Goal: Task Accomplishment & Management: Manage account settings

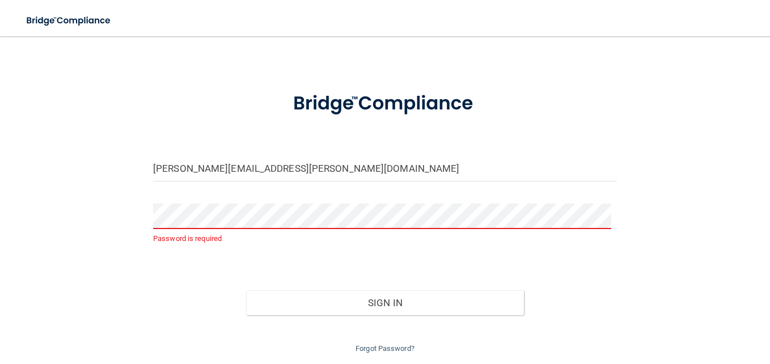
scroll to position [62, 0]
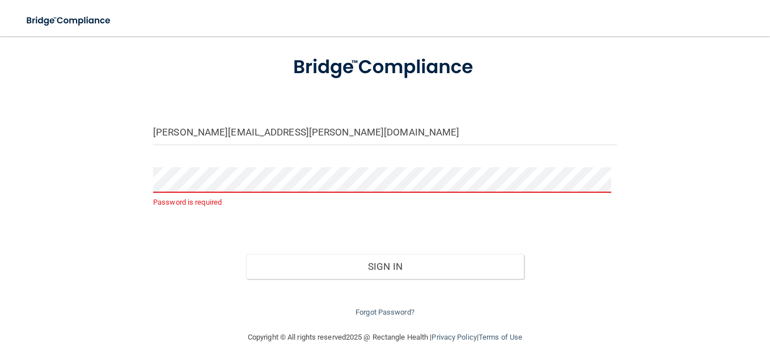
click at [384, 307] on div "Forgot Password?" at bounding box center [385, 299] width 481 height 41
click at [383, 310] on link "Forgot Password?" at bounding box center [384, 312] width 59 height 9
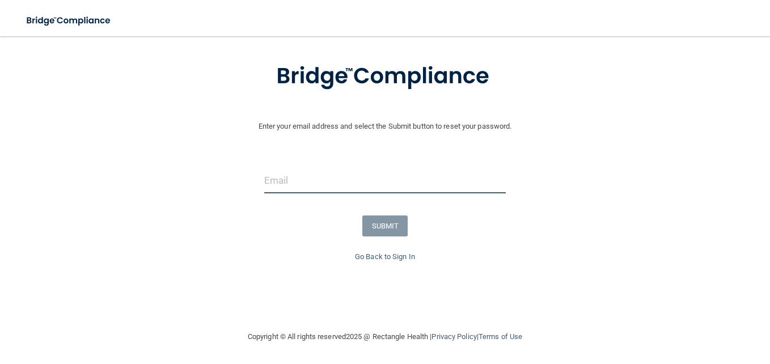
click at [302, 183] on input "email" at bounding box center [384, 181] width 241 height 26
type input "[PERSON_NAME][EMAIL_ADDRESS][PERSON_NAME][DOMAIN_NAME]"
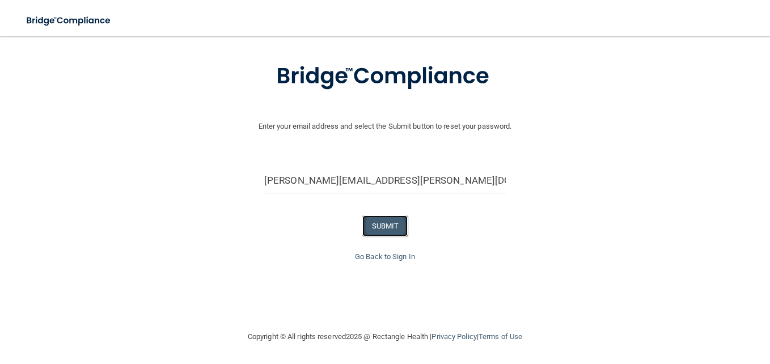
click at [390, 220] on button "SUBMIT" at bounding box center [385, 225] width 46 height 21
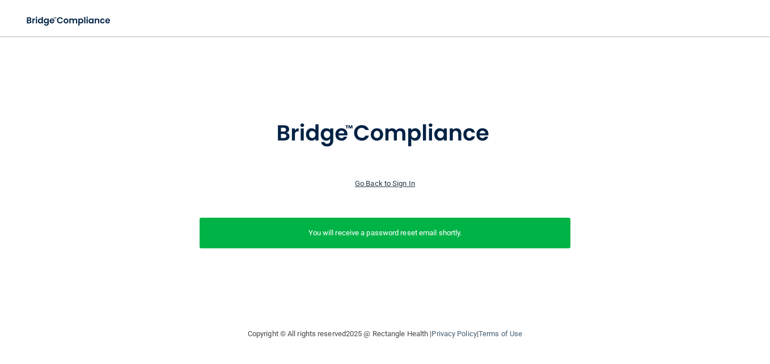
click at [388, 179] on link "Go Back to Sign In" at bounding box center [385, 183] width 60 height 9
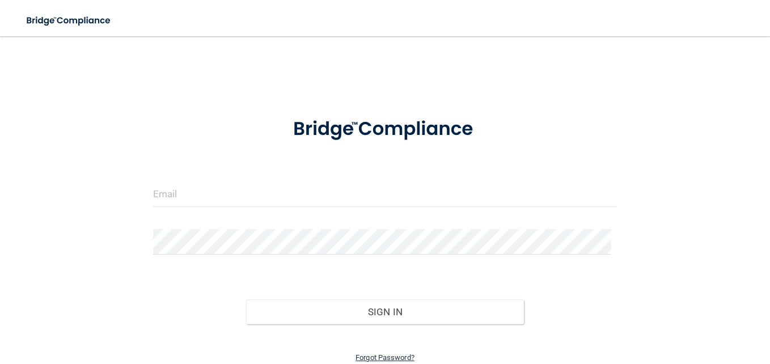
click at [392, 355] on link "Forgot Password?" at bounding box center [384, 357] width 59 height 9
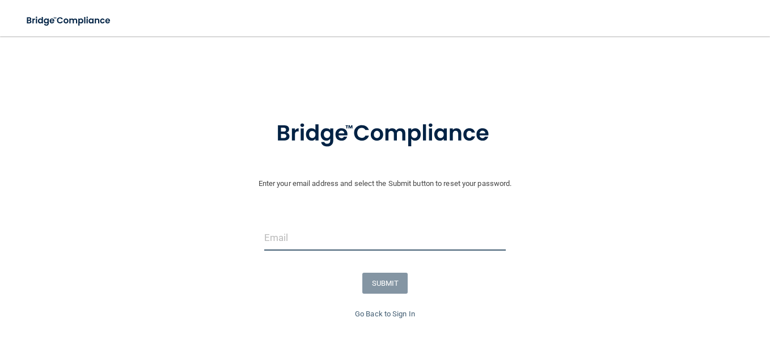
click at [376, 238] on input "email" at bounding box center [384, 238] width 241 height 26
type input "[EMAIL_ADDRESS][DOMAIN_NAME]"
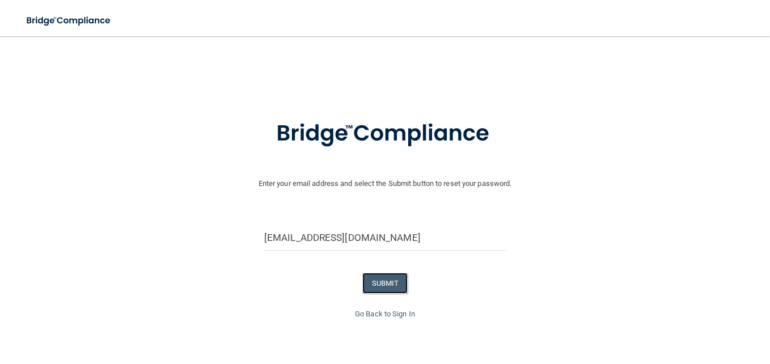
click at [375, 271] on form "Enter your email address and select the Submit button to reset your password. […" at bounding box center [385, 205] width 758 height 203
click at [379, 279] on button "SUBMIT" at bounding box center [385, 283] width 46 height 21
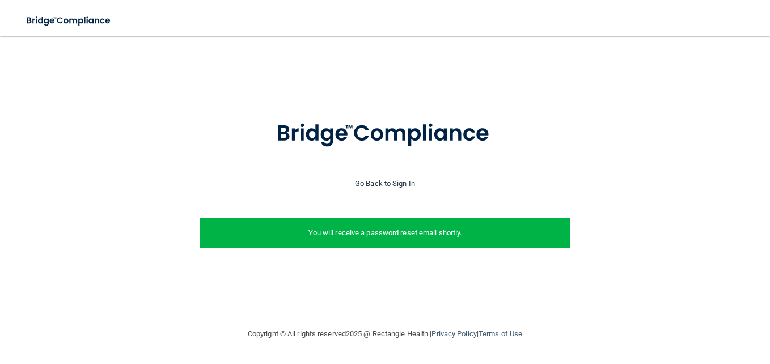
click at [390, 185] on link "Go Back to Sign In" at bounding box center [385, 183] width 60 height 9
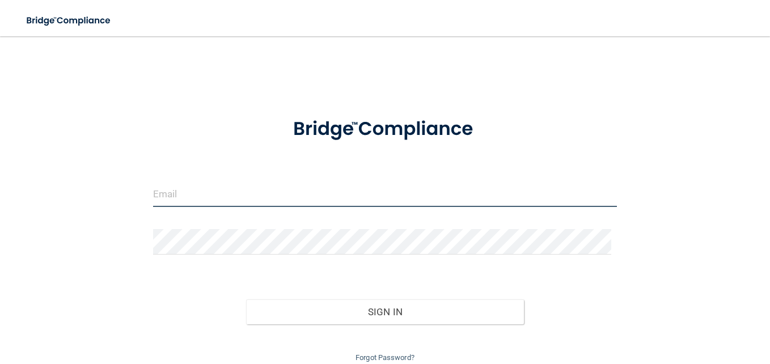
drag, startPoint x: 248, startPoint y: 188, endPoint x: 247, endPoint y: 181, distance: 7.6
click at [248, 188] on input "email" at bounding box center [385, 194] width 464 height 26
type input "[PERSON_NAME][EMAIL_ADDRESS][PERSON_NAME][DOMAIN_NAME]"
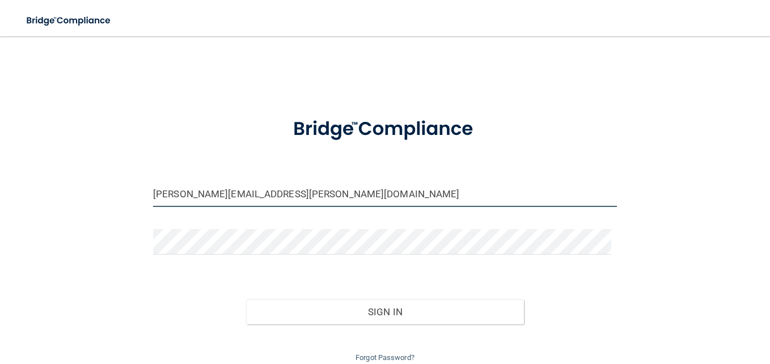
drag, startPoint x: 316, startPoint y: 192, endPoint x: 111, endPoint y: 187, distance: 205.2
click at [111, 187] on div "[PERSON_NAME][EMAIL_ADDRESS][PERSON_NAME][DOMAIN_NAME] Invalid email/password. …" at bounding box center [385, 206] width 724 height 317
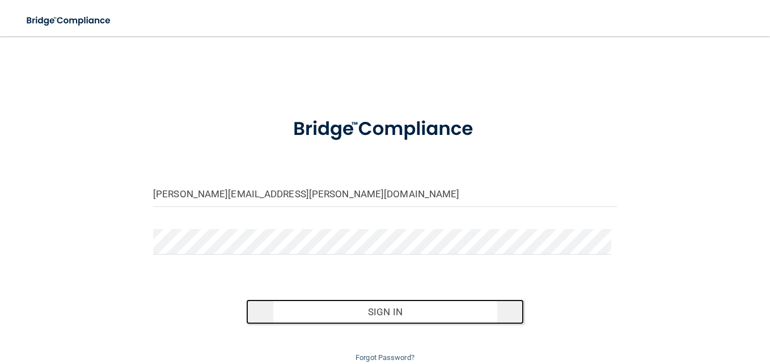
click at [380, 305] on button "Sign In" at bounding box center [385, 311] width 278 height 25
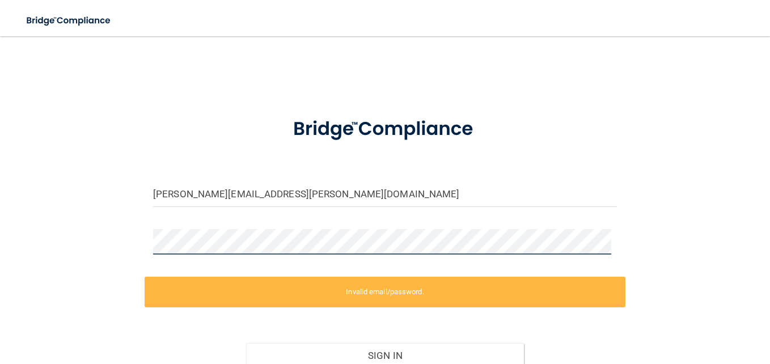
click at [129, 244] on div "[PERSON_NAME][EMAIL_ADDRESS][PERSON_NAME][DOMAIN_NAME] Invalid email/password. …" at bounding box center [385, 228] width 724 height 360
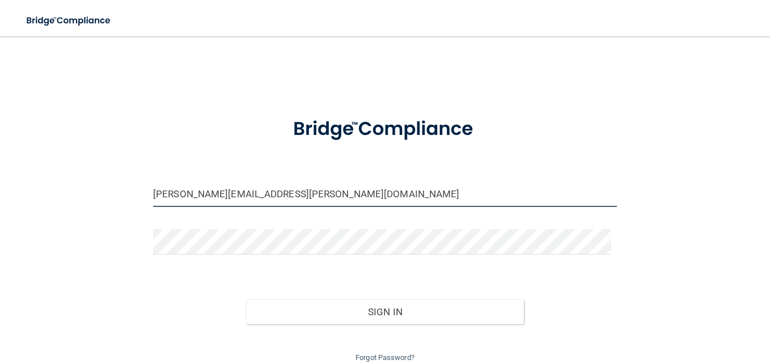
drag, startPoint x: 284, startPoint y: 194, endPoint x: 117, endPoint y: 194, distance: 167.2
click at [117, 194] on div "[PERSON_NAME][EMAIL_ADDRESS][PERSON_NAME][DOMAIN_NAME] Invalid email/password. …" at bounding box center [385, 206] width 724 height 317
drag, startPoint x: 318, startPoint y: 189, endPoint x: 108, endPoint y: 184, distance: 210.9
click at [121, 186] on div "[PERSON_NAME][EMAIL_ADDRESS][PERSON_NAME][DOMAIN_NAME] Invalid email/password. …" at bounding box center [385, 206] width 724 height 317
type input "[EMAIL_ADDRESS][DOMAIN_NAME]"
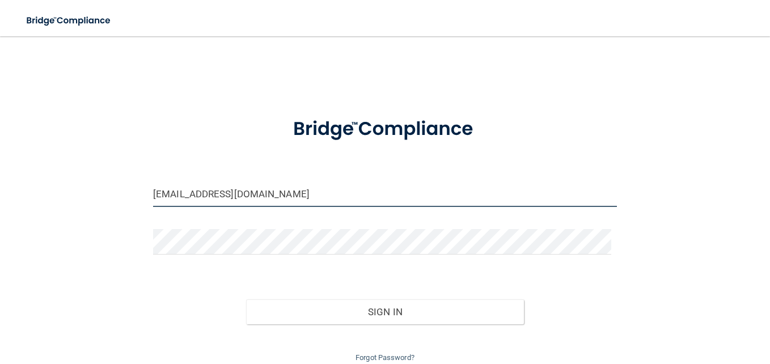
click at [246, 299] on button "Sign In" at bounding box center [385, 311] width 278 height 25
